Goal: Task Accomplishment & Management: Manage account settings

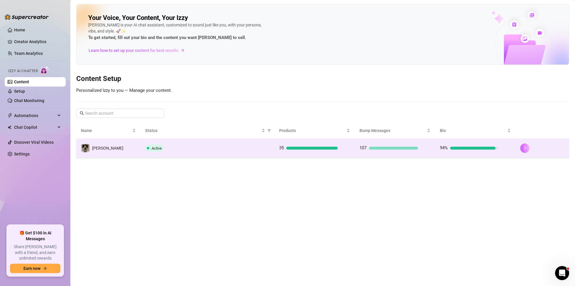
click at [526, 150] on icon "right" at bounding box center [525, 148] width 4 height 4
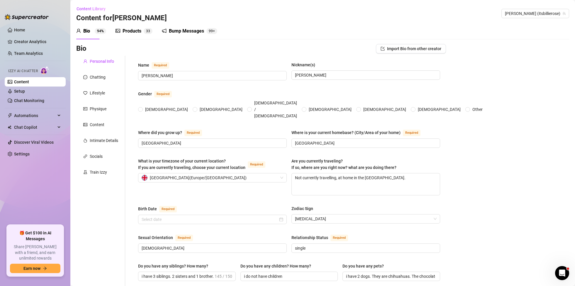
radio input "true"
checkbox input "true"
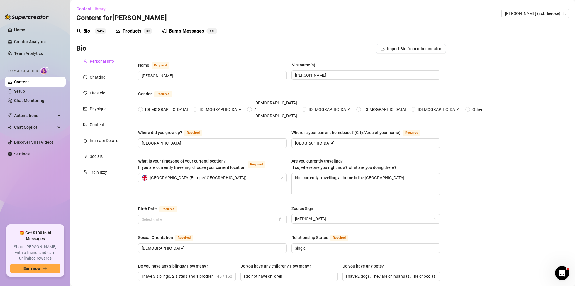
type input "[DATE]"
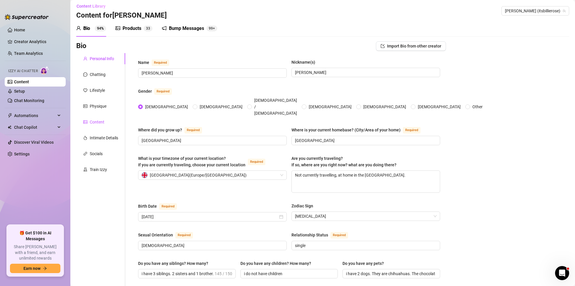
click at [102, 124] on div "Content" at bounding box center [97, 122] width 15 height 6
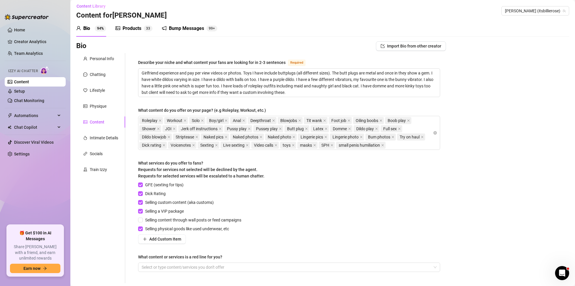
scroll to position [51, 0]
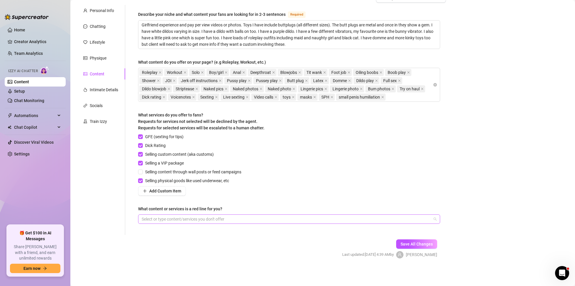
click at [301, 218] on div at bounding box center [285, 219] width 293 height 8
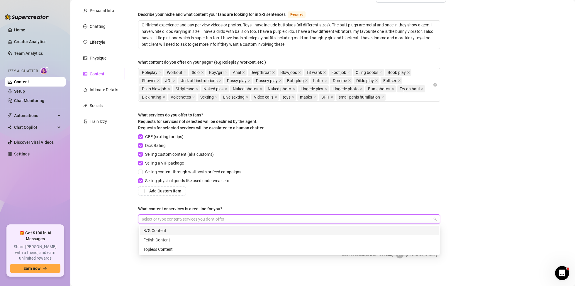
type input "BBC"
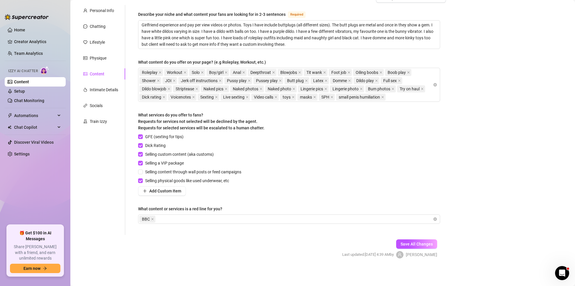
click at [322, 164] on div "GFE (sexting for tips) Dick Rating Selling custom content (aka customs) Selling…" at bounding box center [289, 164] width 302 height 62
click at [191, 217] on div "BBC" at bounding box center [285, 219] width 293 height 8
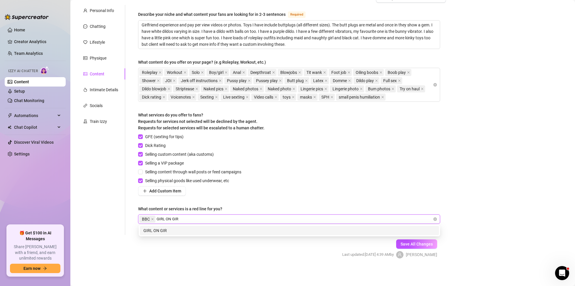
type input "GIRL ON GIRL"
type input "THREESOMES"
type input "GANGBANG"
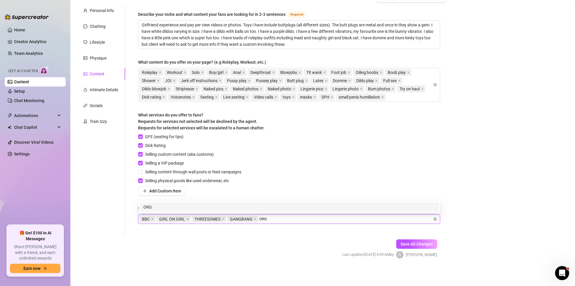
type input "ORGY"
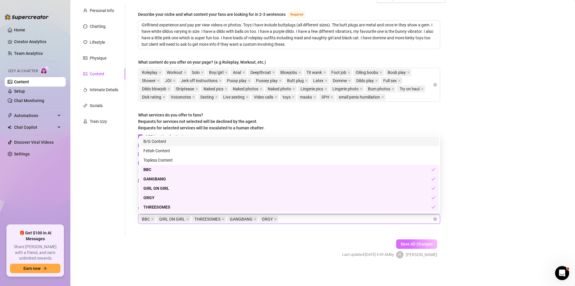
click at [420, 242] on span "Save All Changes" at bounding box center [416, 244] width 32 height 5
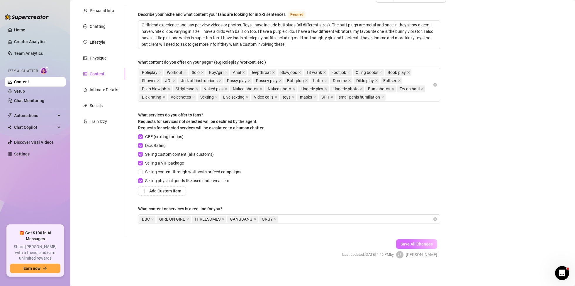
click at [419, 240] on button "Save All Changes" at bounding box center [416, 243] width 41 height 9
click at [417, 239] on div "Save All Changes Last updated: [DATE] 4:46 PM by [PERSON_NAME]" at bounding box center [389, 249] width 113 height 28
click at [416, 242] on span "Save All Changes" at bounding box center [416, 244] width 32 height 5
